Goal: Contribute content

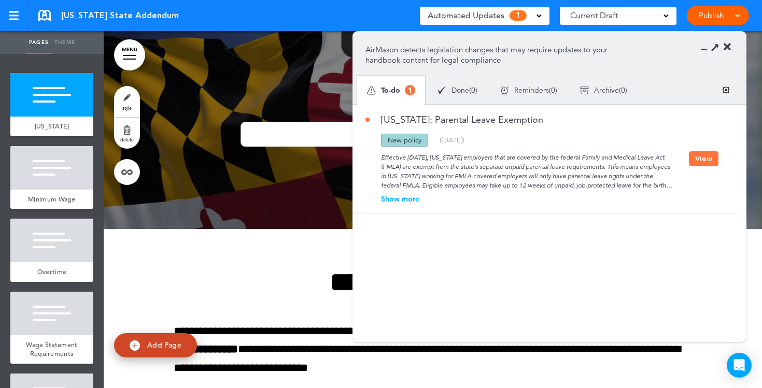
click at [699, 161] on button "View" at bounding box center [704, 158] width 30 height 15
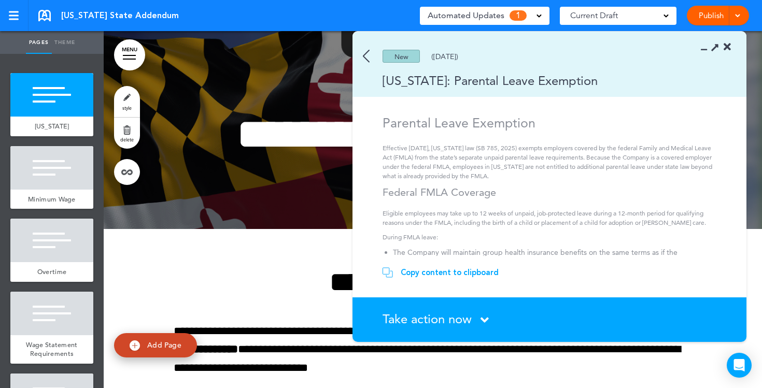
click at [459, 273] on div "Copy content to clipboard" at bounding box center [450, 272] width 98 height 10
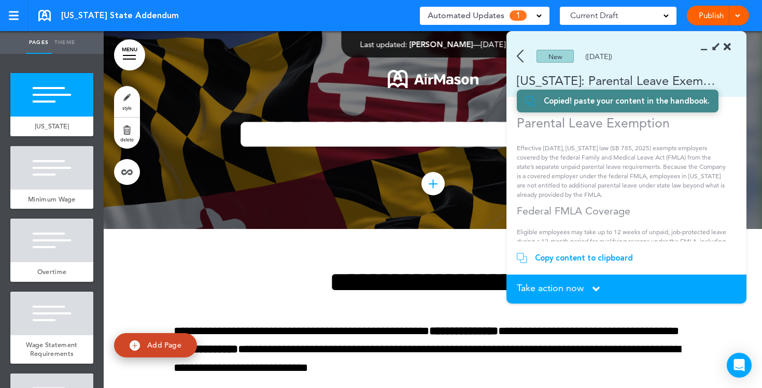
click at [729, 49] on icon at bounding box center [727, 47] width 7 height 10
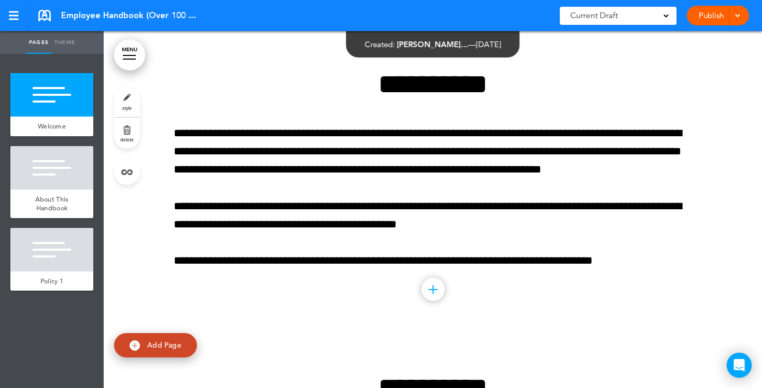
click at [704, 16] on link "Publish" at bounding box center [711, 16] width 33 height 20
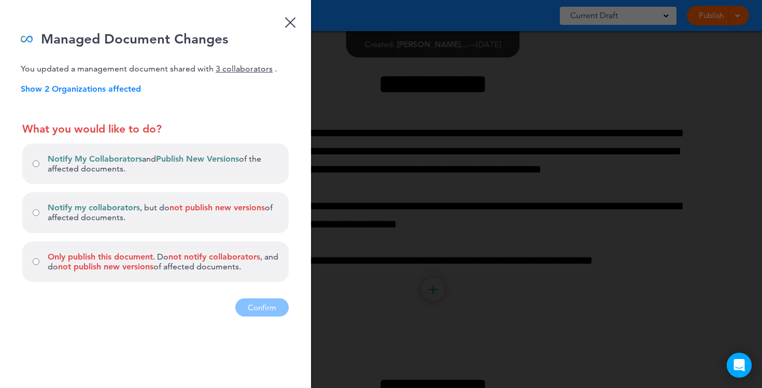
click at [91, 88] on p "Show 2 Organizations affected" at bounding box center [166, 89] width 290 height 10
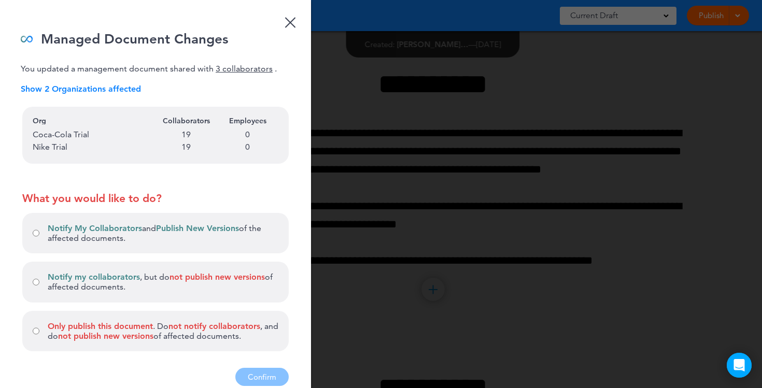
click at [90, 88] on p "Show 2 Organizations affected" at bounding box center [166, 89] width 290 height 10
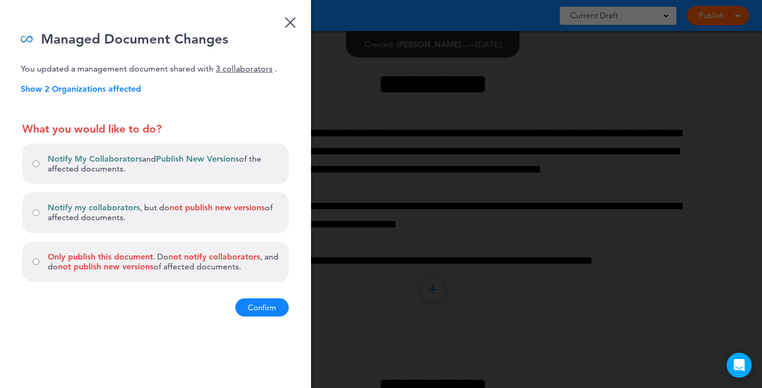
click at [263, 310] on button "Confirm" at bounding box center [261, 308] width 53 height 18
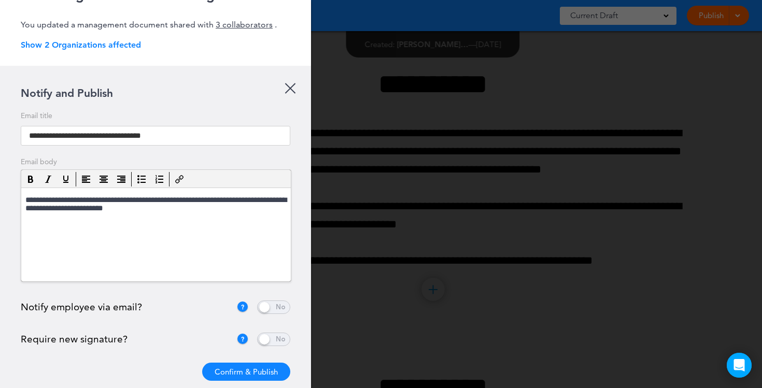
scroll to position [59, 0]
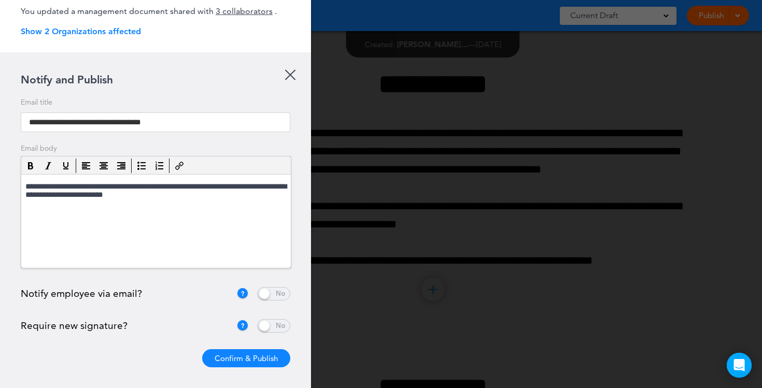
click at [271, 295] on span at bounding box center [273, 293] width 33 height 13
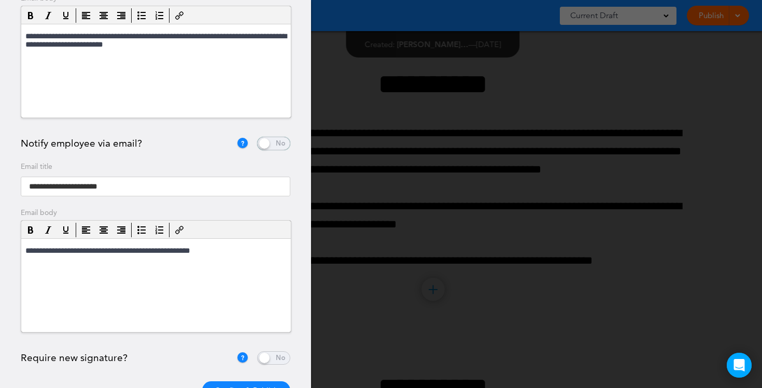
scroll to position [242, 0]
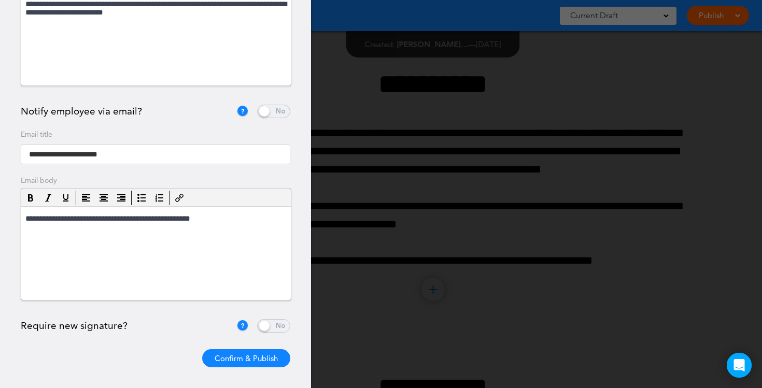
click at [276, 326] on span at bounding box center [273, 325] width 33 height 13
click at [252, 362] on button "Confirm & Publish" at bounding box center [246, 358] width 88 height 18
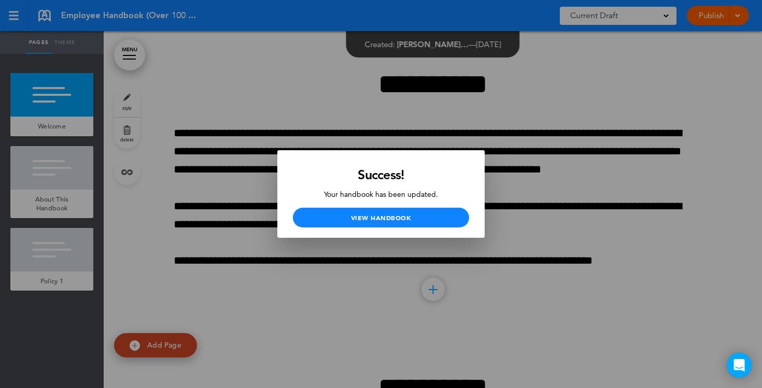
click at [565, 150] on div at bounding box center [381, 194] width 762 height 388
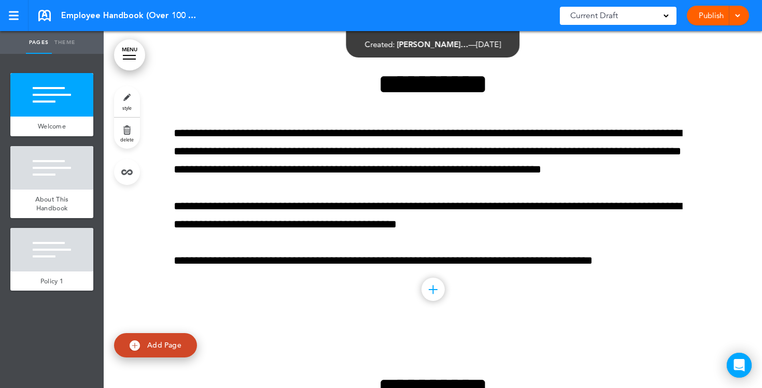
click at [715, 20] on link "Publish" at bounding box center [711, 16] width 33 height 20
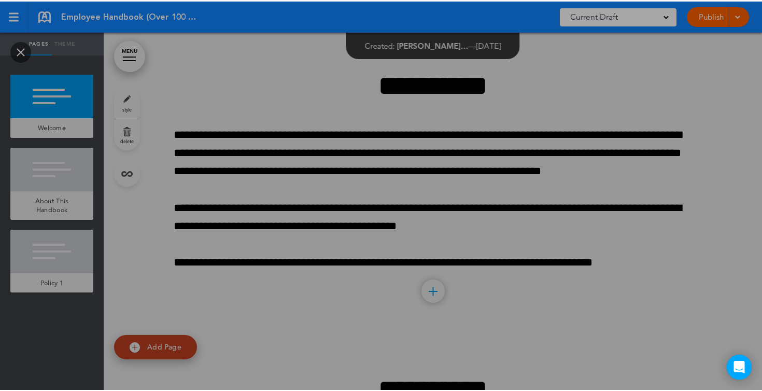
scroll to position [0, 0]
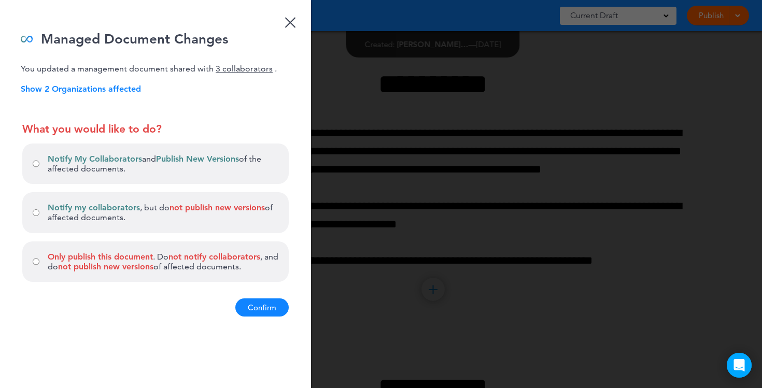
click at [290, 22] on div at bounding box center [290, 22] width 11 height 11
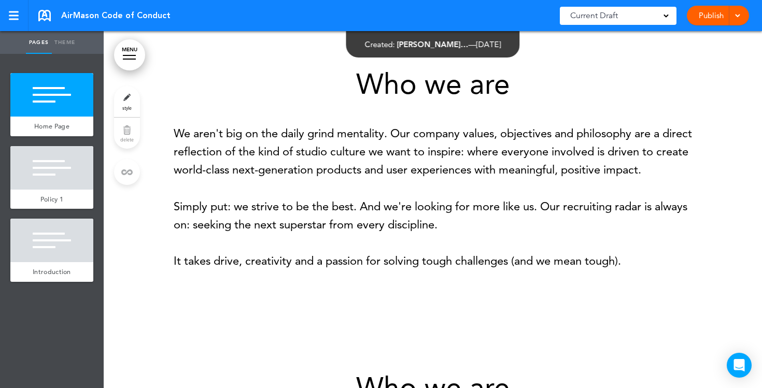
click at [65, 43] on link "Theme" at bounding box center [65, 42] width 26 height 23
type input "******"
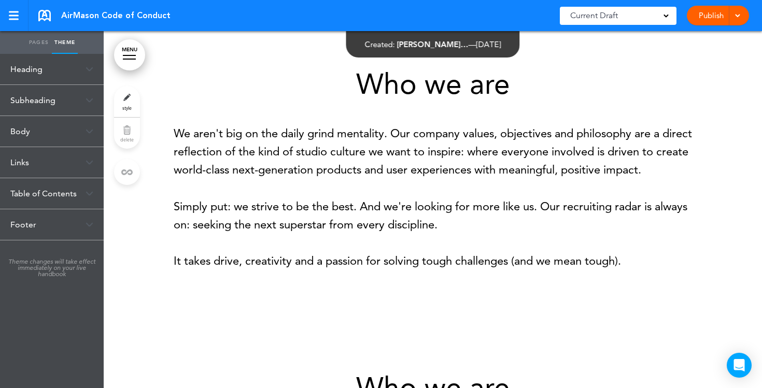
click at [78, 132] on div "Body" at bounding box center [52, 131] width 104 height 31
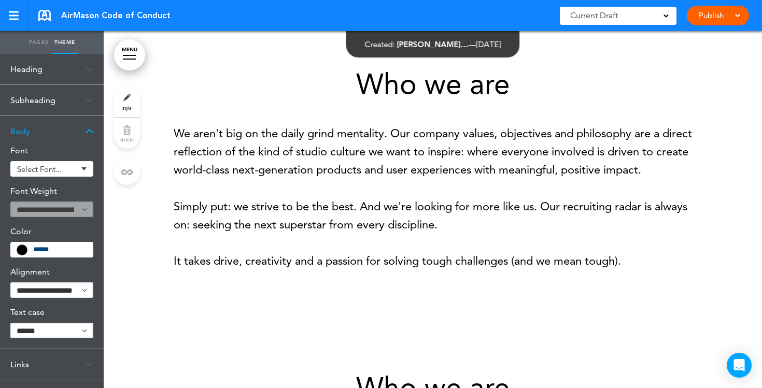
click at [75, 170] on span "Select font..." at bounding box center [47, 169] width 61 height 8
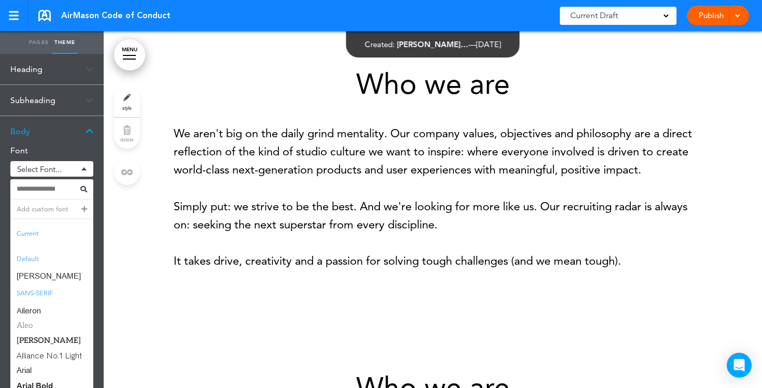
click at [39, 327] on span "Aleo" at bounding box center [51, 325] width 83 height 15
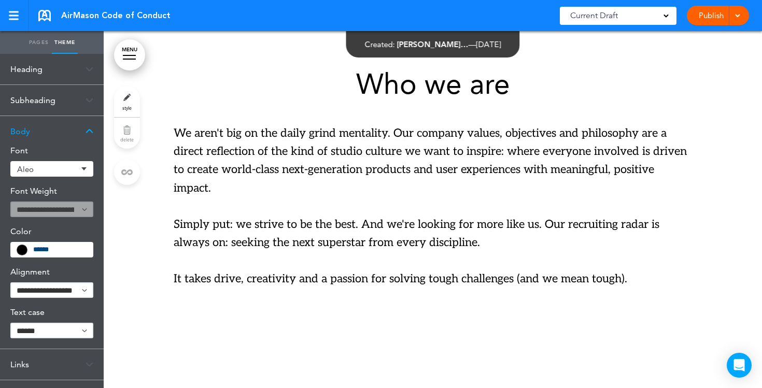
click at [42, 43] on link "Pages" at bounding box center [39, 42] width 26 height 23
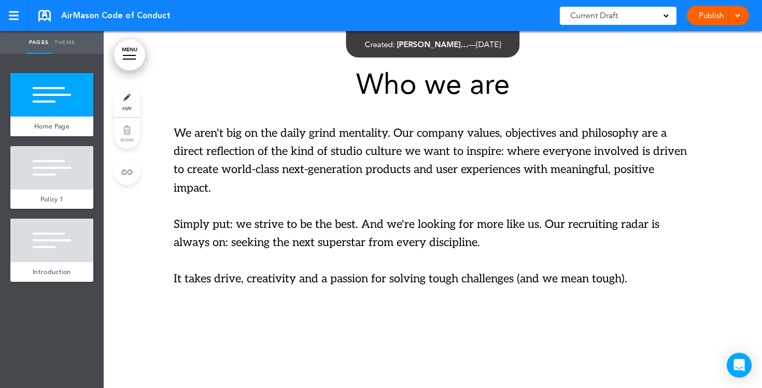
click at [122, 105] on span "style" at bounding box center [126, 108] width 9 height 6
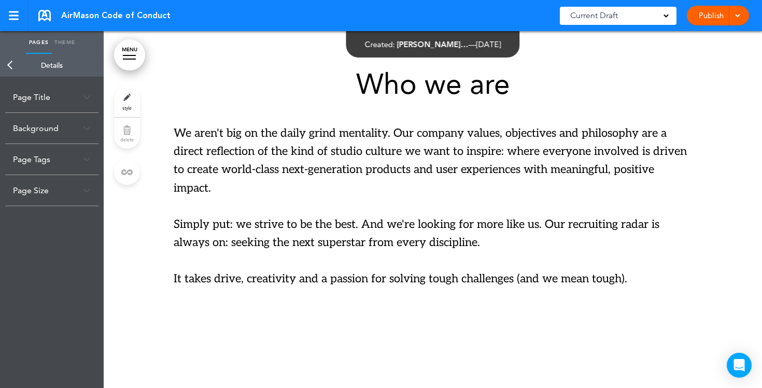
click at [78, 127] on div "Background" at bounding box center [51, 128] width 93 height 31
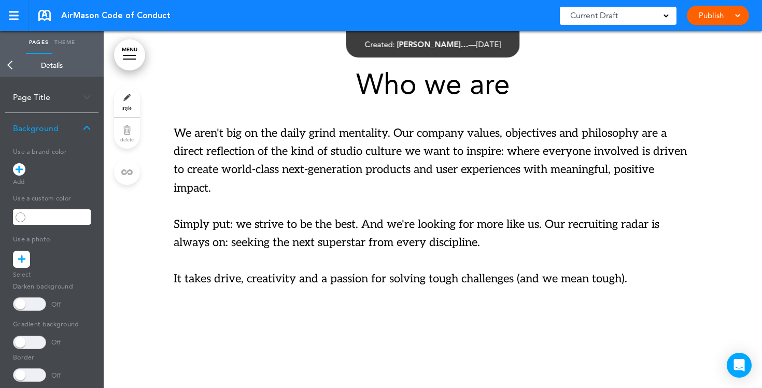
click at [32, 220] on input "text" at bounding box center [59, 217] width 63 height 15
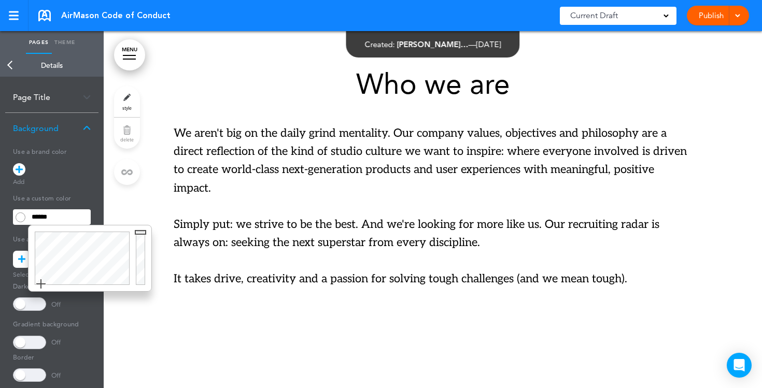
drag, startPoint x: 34, startPoint y: 287, endPoint x: 64, endPoint y: 275, distance: 33.0
click at [64, 275] on div at bounding box center [81, 258] width 104 height 66
type input "******"
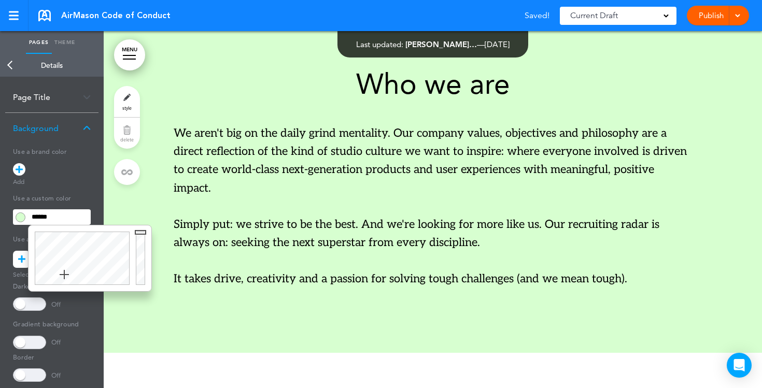
click at [186, 191] on p "We aren't big on the daily grind mentality. Our company values, objectives and …" at bounding box center [433, 160] width 518 height 73
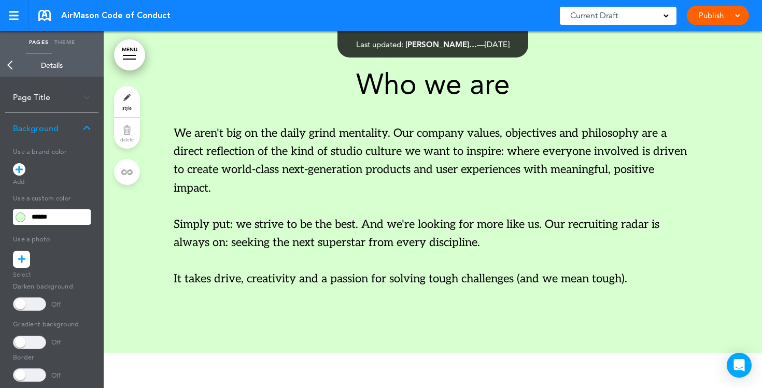
click at [9, 64] on link "Back" at bounding box center [10, 65] width 21 height 23
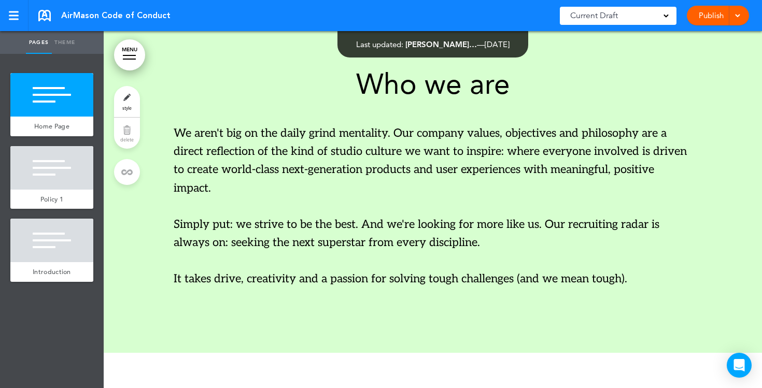
click at [56, 175] on div at bounding box center [51, 168] width 83 height 44
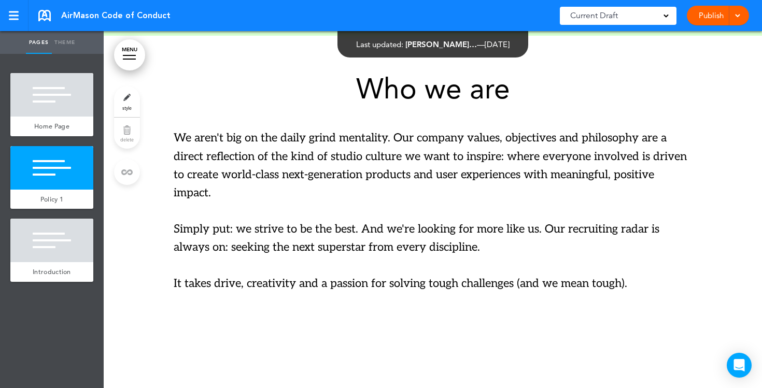
scroll to position [322, 0]
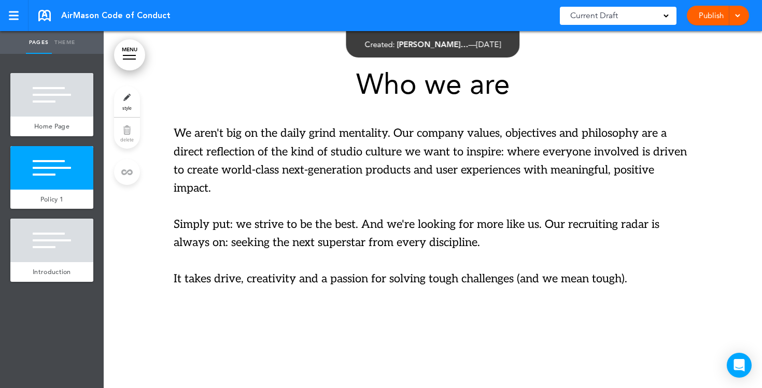
click at [125, 100] on link "style" at bounding box center [127, 101] width 26 height 31
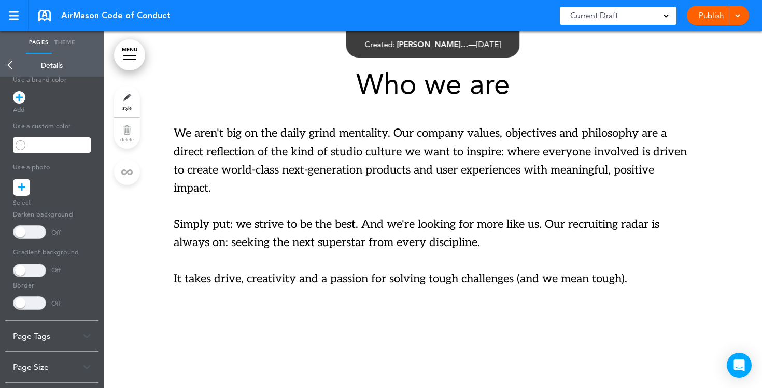
scroll to position [0, 0]
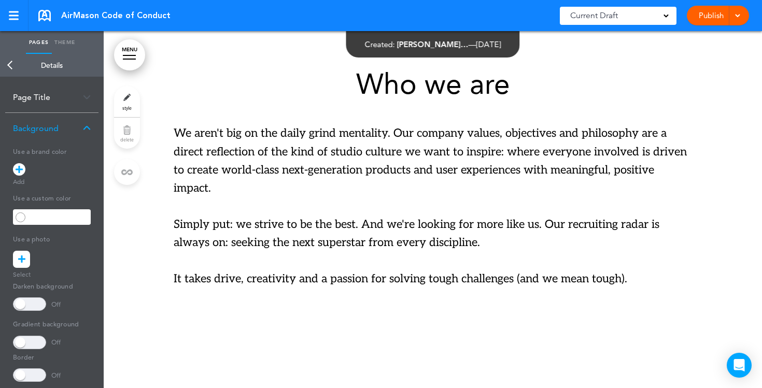
click at [20, 257] on icon at bounding box center [21, 259] width 7 height 17
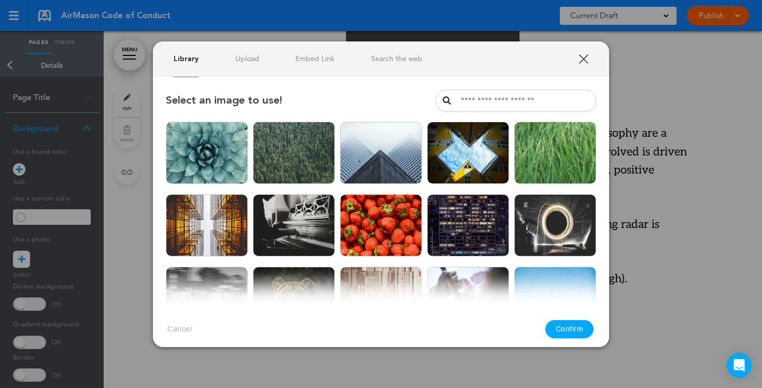
click at [403, 62] on link "Search the web" at bounding box center [396, 59] width 51 height 10
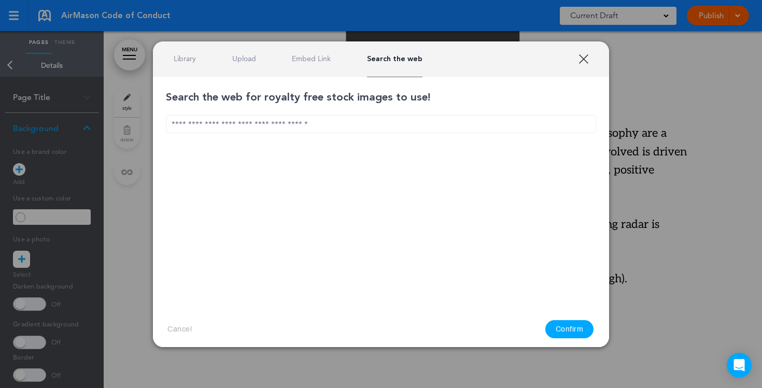
click at [298, 117] on input "text" at bounding box center [381, 124] width 430 height 18
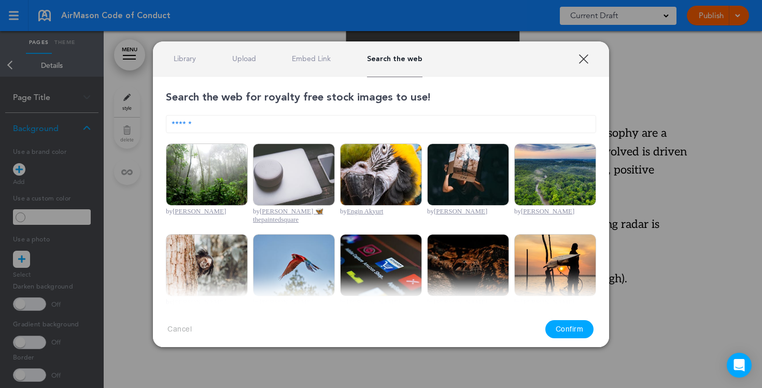
type input "******"
click at [218, 179] on img at bounding box center [207, 175] width 82 height 62
click at [580, 333] on button "Confirm" at bounding box center [569, 329] width 49 height 18
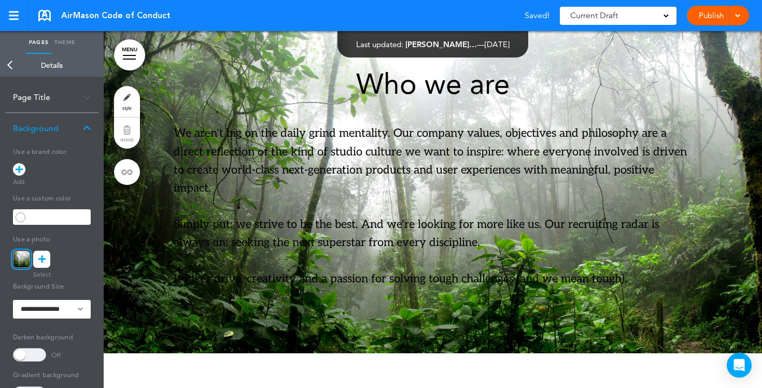
click at [35, 355] on span at bounding box center [29, 354] width 33 height 13
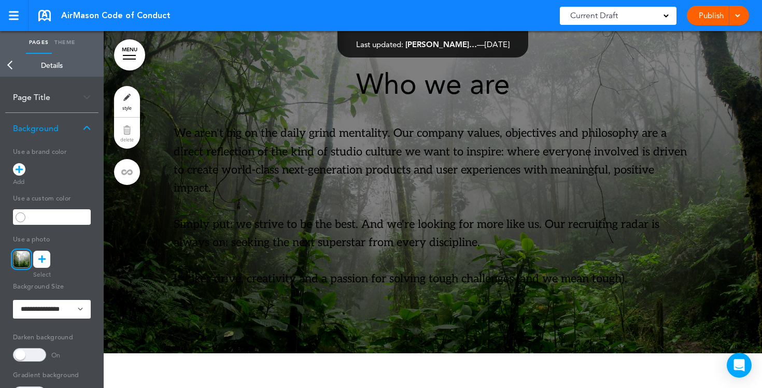
drag, startPoint x: 657, startPoint y: 278, endPoint x: 545, endPoint y: 268, distance: 111.9
click at [484, 259] on div "Who we are We aren't big on the daily grind mentality. Our company values, obje…" at bounding box center [433, 179] width 518 height 218
drag, startPoint x: 631, startPoint y: 280, endPoint x: 401, endPoint y: 197, distance: 244.8
click at [401, 197] on div "Who we are We aren't big on the daily grind mentality. Our company values, obje…" at bounding box center [433, 179] width 518 height 218
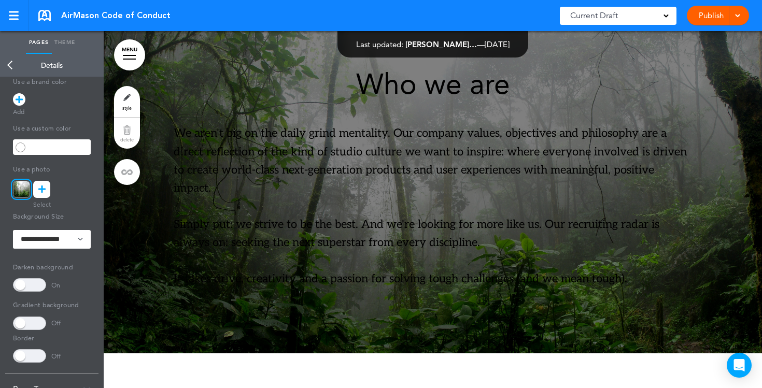
click at [27, 290] on span at bounding box center [29, 284] width 33 height 13
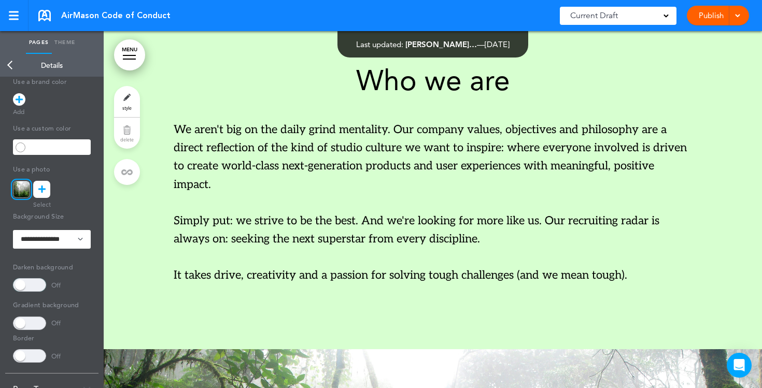
scroll to position [0, 0]
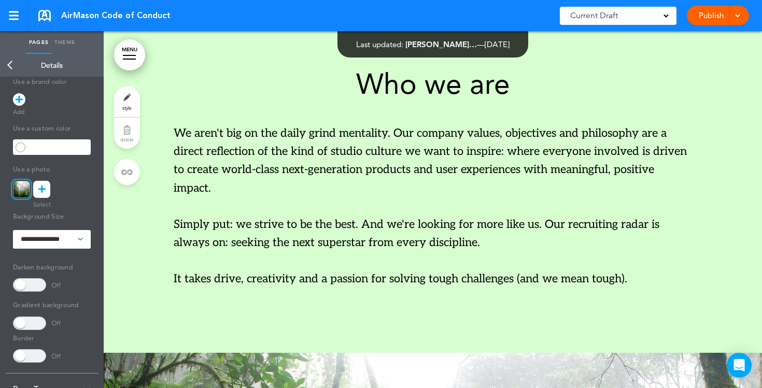
drag, startPoint x: 350, startPoint y: 169, endPoint x: 288, endPoint y: 166, distance: 62.8
click at [288, 166] on p "We aren't big on the daily grind mentality. Our company values, objectives and …" at bounding box center [433, 160] width 518 height 73
click at [9, 66] on link "Back" at bounding box center [10, 65] width 21 height 23
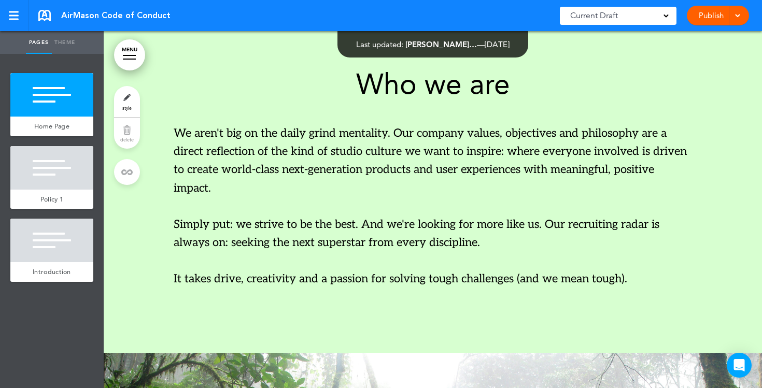
click at [219, 191] on p "We aren't big on the daily grind mentality. Our company values, objectives and …" at bounding box center [433, 160] width 518 height 73
click at [202, 188] on p "We aren't big on the daily grind mentality. Our company values, objectives and …" at bounding box center [433, 160] width 518 height 73
click at [305, 193] on p "We aren't big on the daily grind mentality. Our company values, objectives and …" at bounding box center [433, 160] width 518 height 73
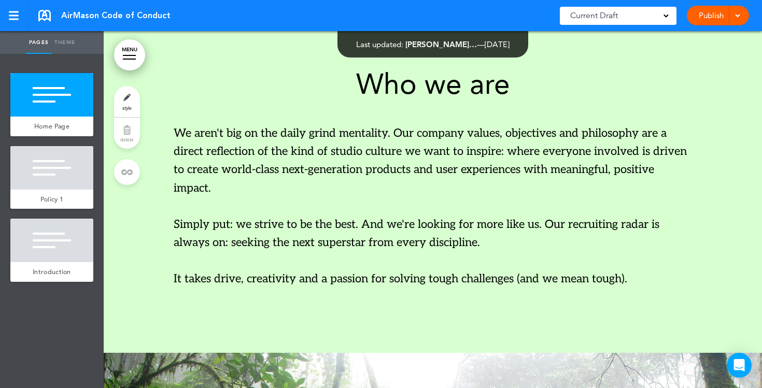
click at [305, 193] on p "We aren't big on the daily grind mentality. Our company values, objectives and …" at bounding box center [433, 160] width 518 height 73
click at [306, 226] on p "Simply put: we strive to be the best. And we're looking for more like us. Our r…" at bounding box center [433, 234] width 518 height 36
click at [712, 17] on link "Publish" at bounding box center [711, 16] width 33 height 20
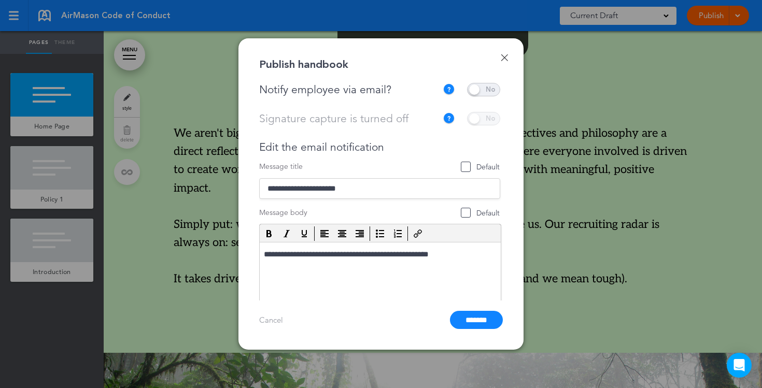
click at [485, 92] on span at bounding box center [483, 89] width 33 height 13
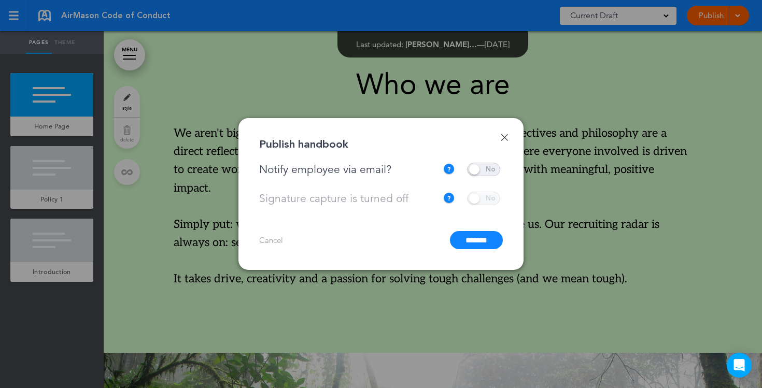
click at [471, 241] on input "*******" at bounding box center [476, 240] width 53 height 18
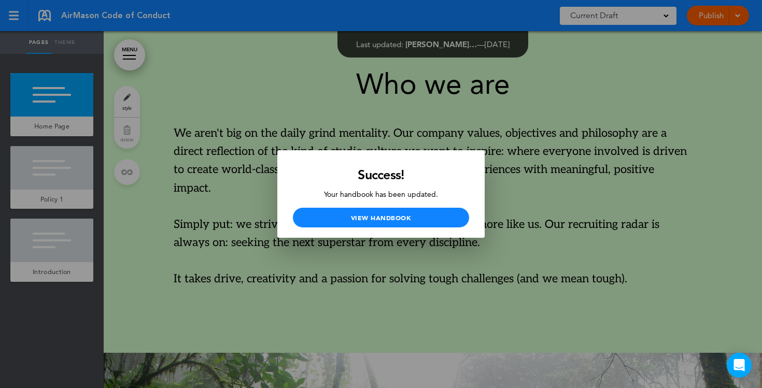
click at [409, 126] on div at bounding box center [381, 194] width 762 height 388
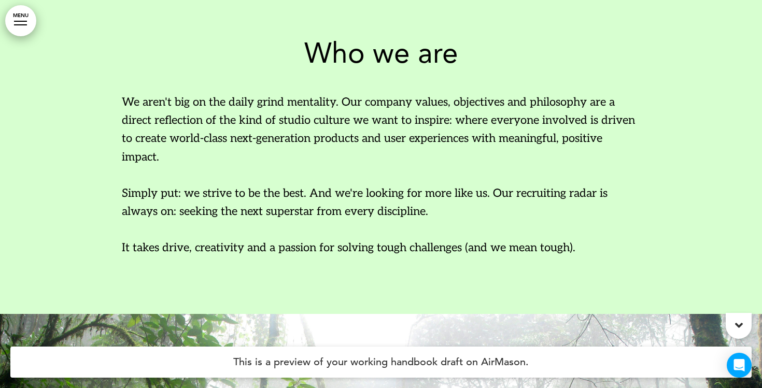
click at [520, 88] on div "Who we are We aren't big on the daily grind mentality. Our company values, obje…" at bounding box center [381, 148] width 518 height 218
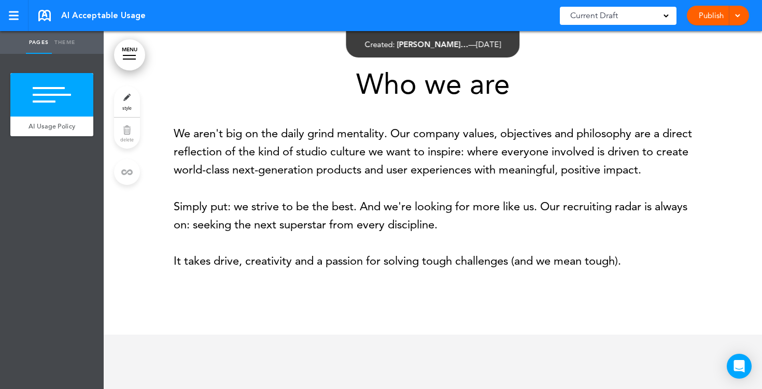
click at [304, 174] on p "We aren't big on the daily grind mentality. Our company values, objectives and …" at bounding box center [433, 151] width 518 height 55
